Goal: Register for event/course

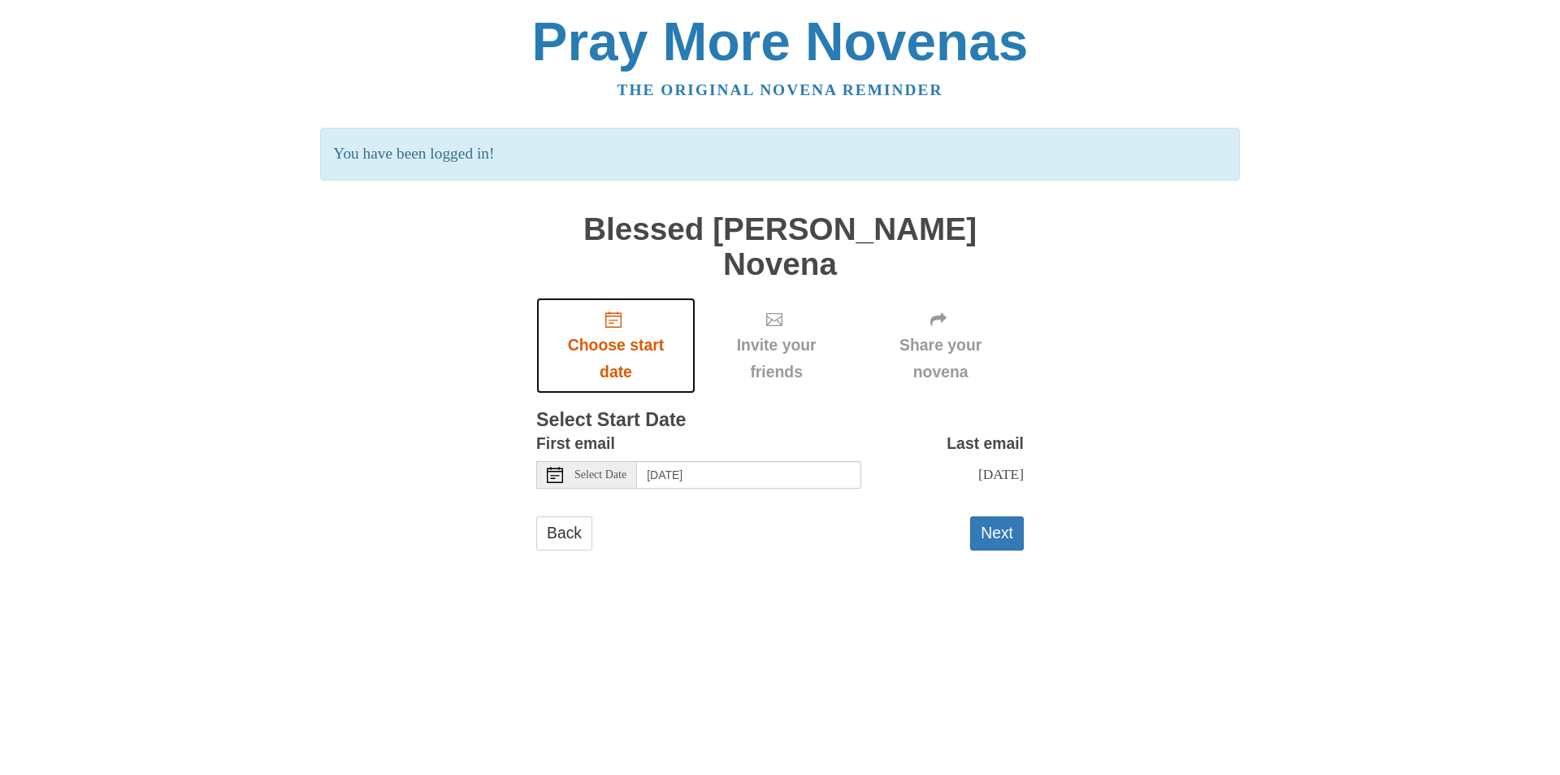
click at [624, 332] on span "Choose start date" at bounding box center [616, 359] width 127 height 54
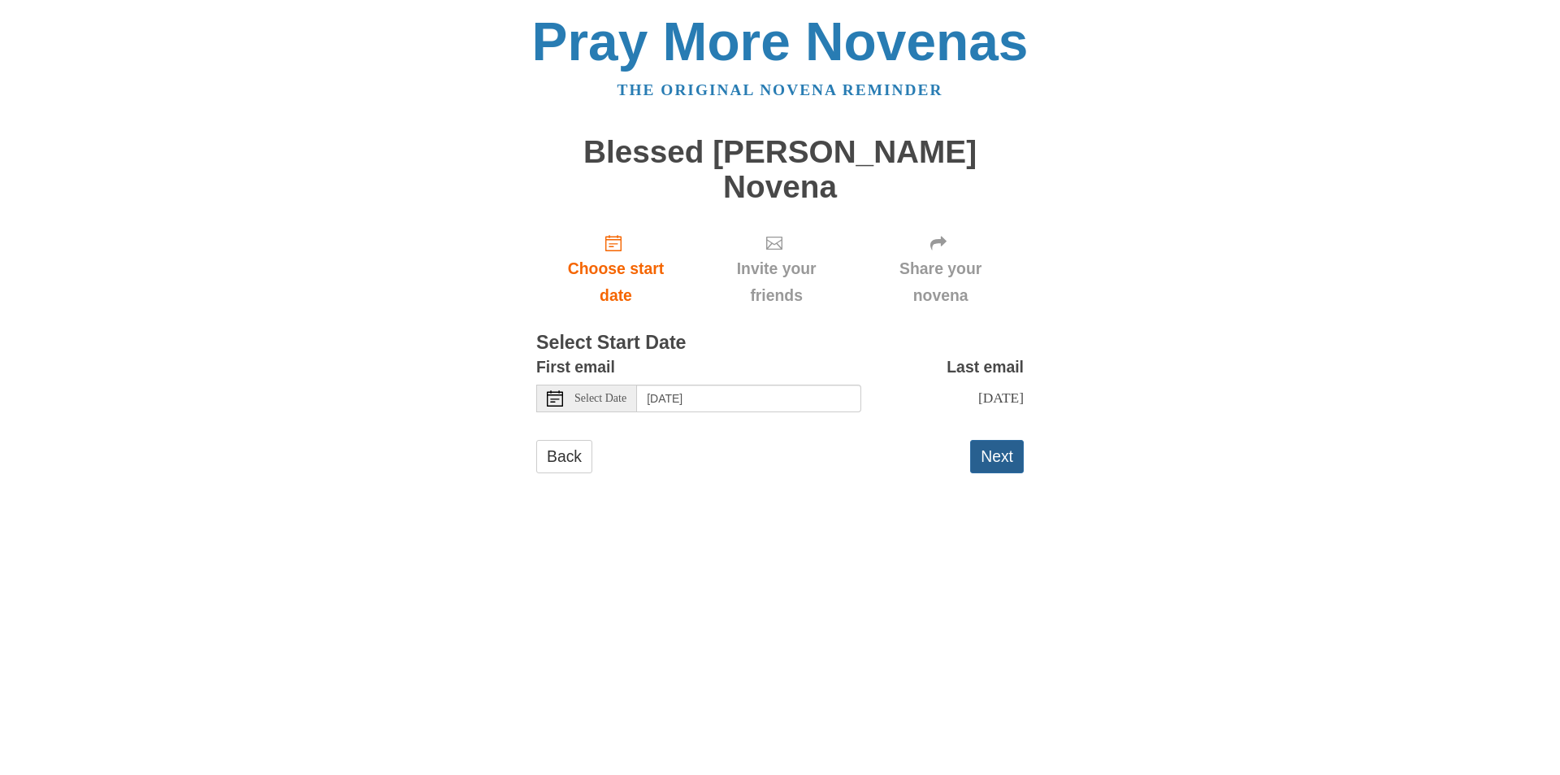
click at [1009, 440] on button "Next" at bounding box center [997, 456] width 54 height 33
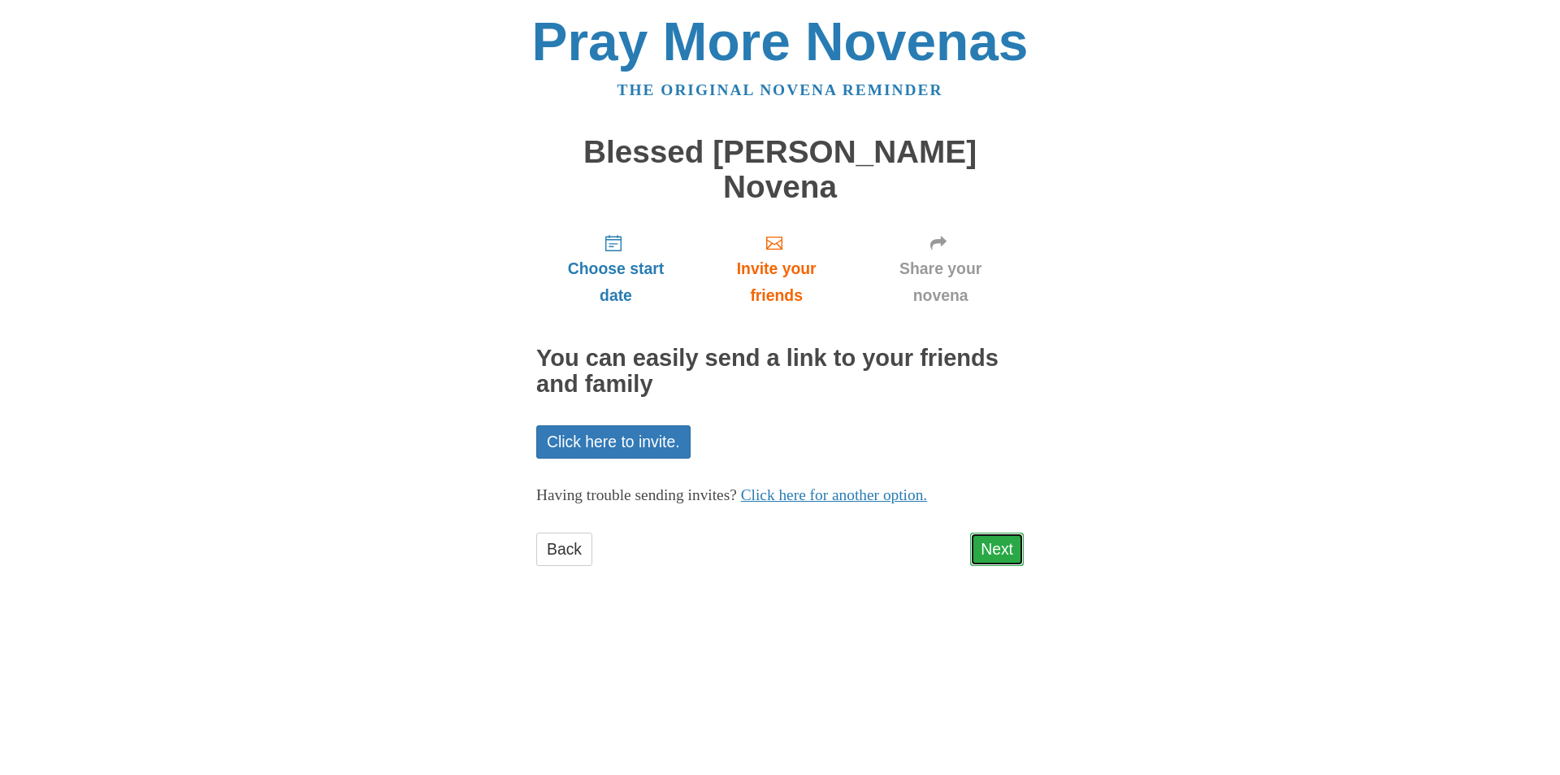
click at [1003, 532] on link "Next" at bounding box center [997, 548] width 54 height 33
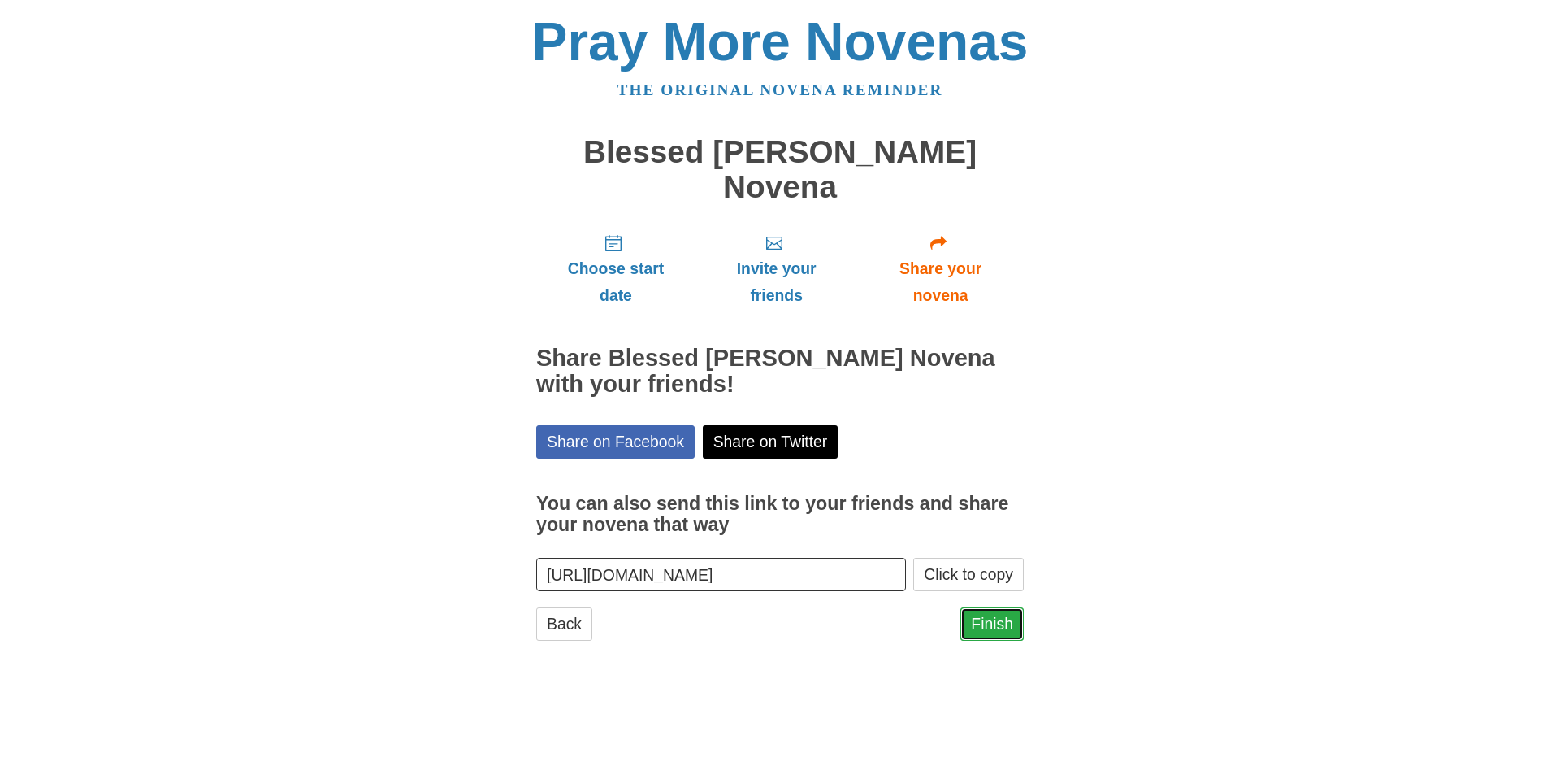
click at [1001, 607] on link "Finish" at bounding box center [992, 623] width 63 height 33
